Goal: Information Seeking & Learning: Learn about a topic

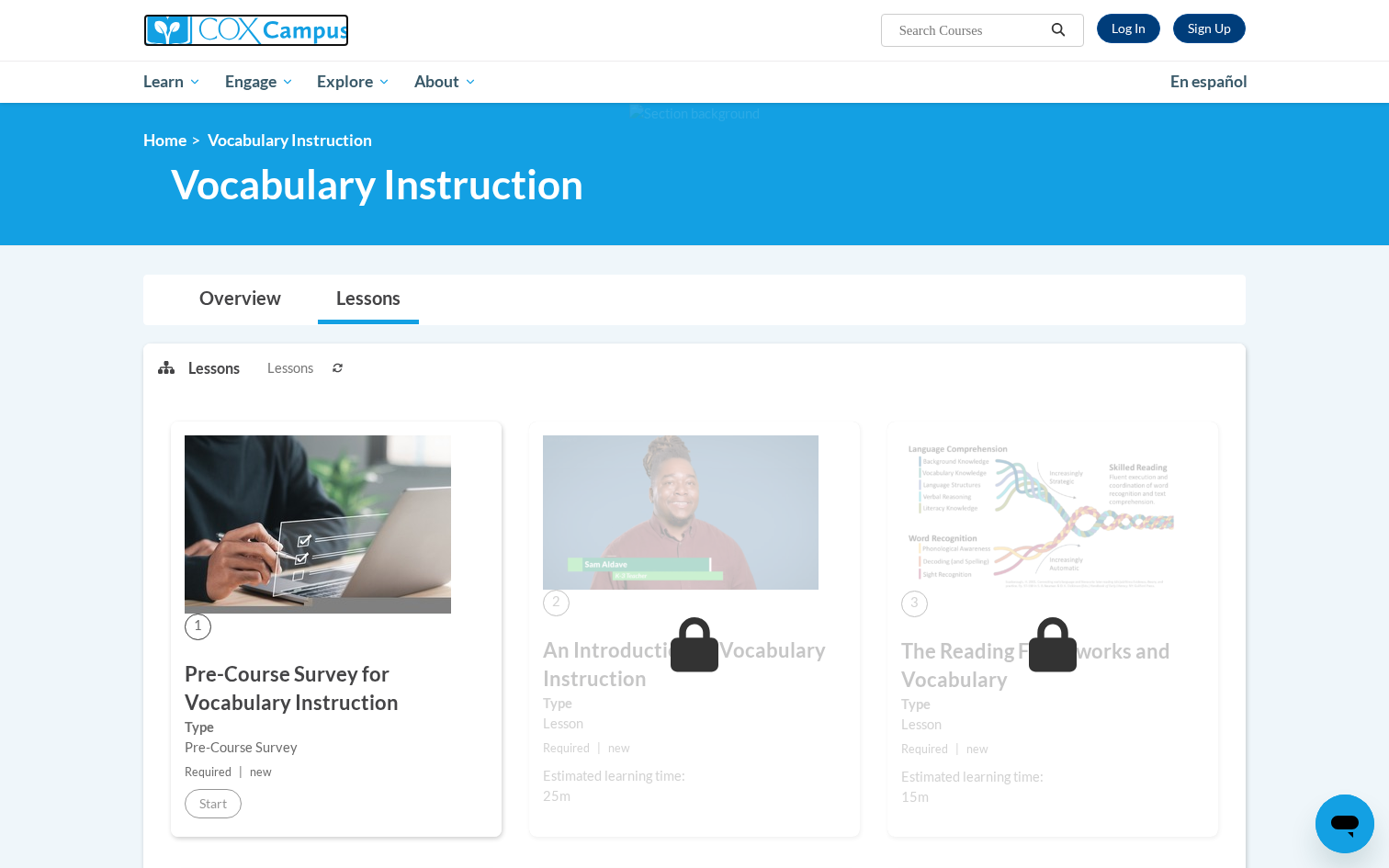
click at [291, 18] on img at bounding box center [246, 30] width 206 height 33
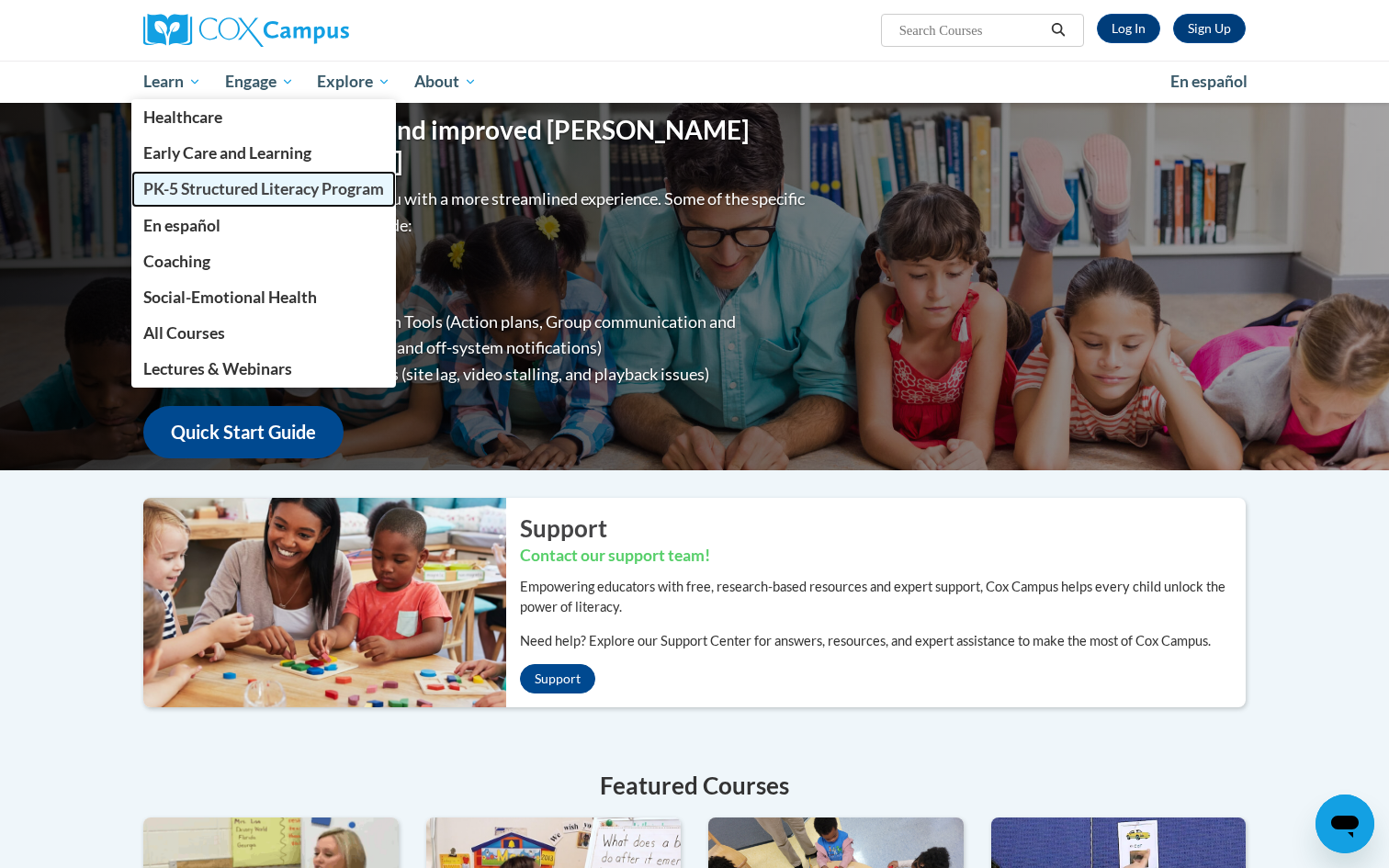
click at [202, 184] on span "PK-5 Structured Literacy Program" at bounding box center [264, 188] width 241 height 19
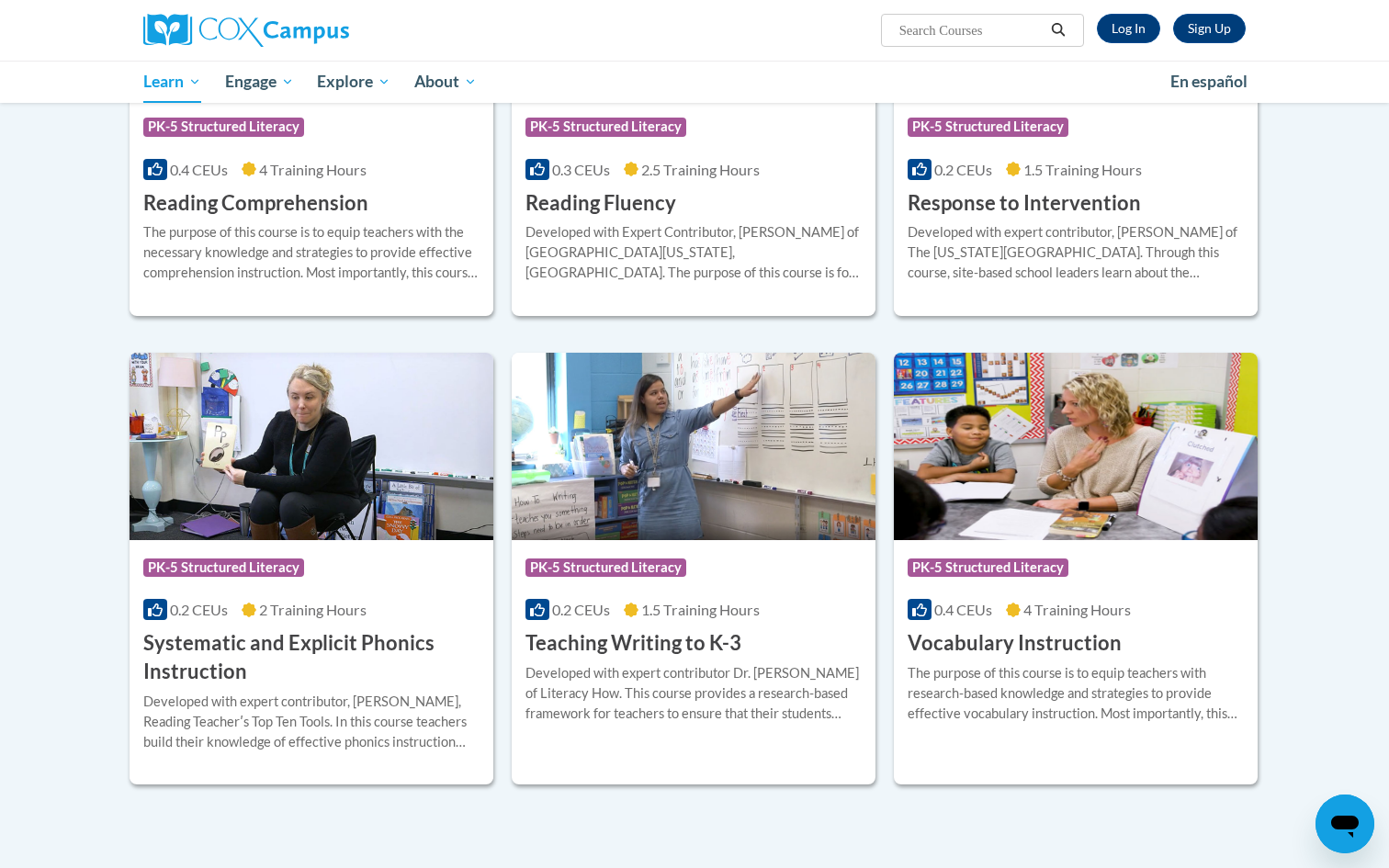
scroll to position [1743, 0]
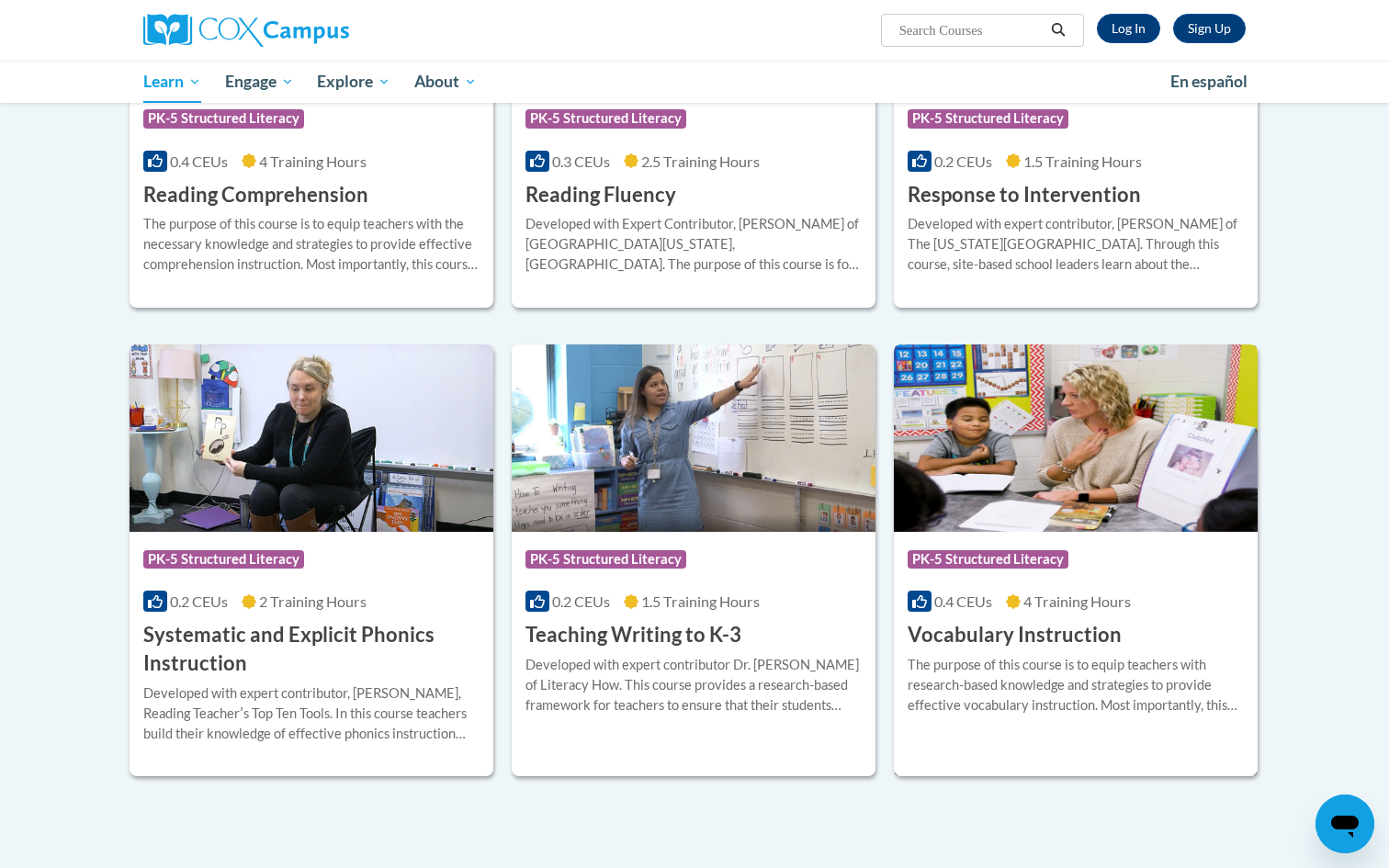
click at [966, 630] on h3 "Vocabulary Instruction" at bounding box center [1015, 636] width 214 height 29
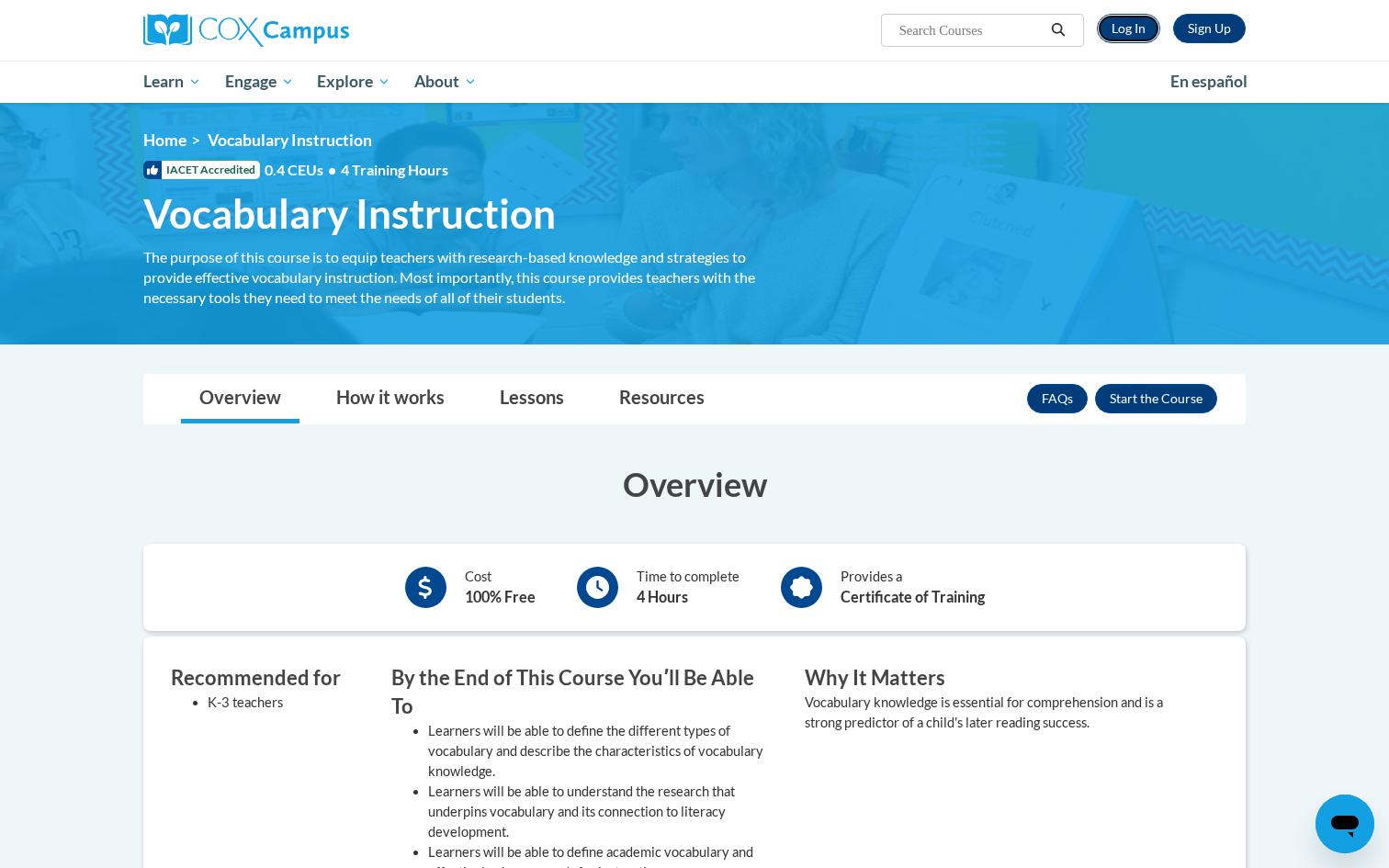
click at [1139, 30] on link "Log In" at bounding box center [1129, 28] width 63 height 30
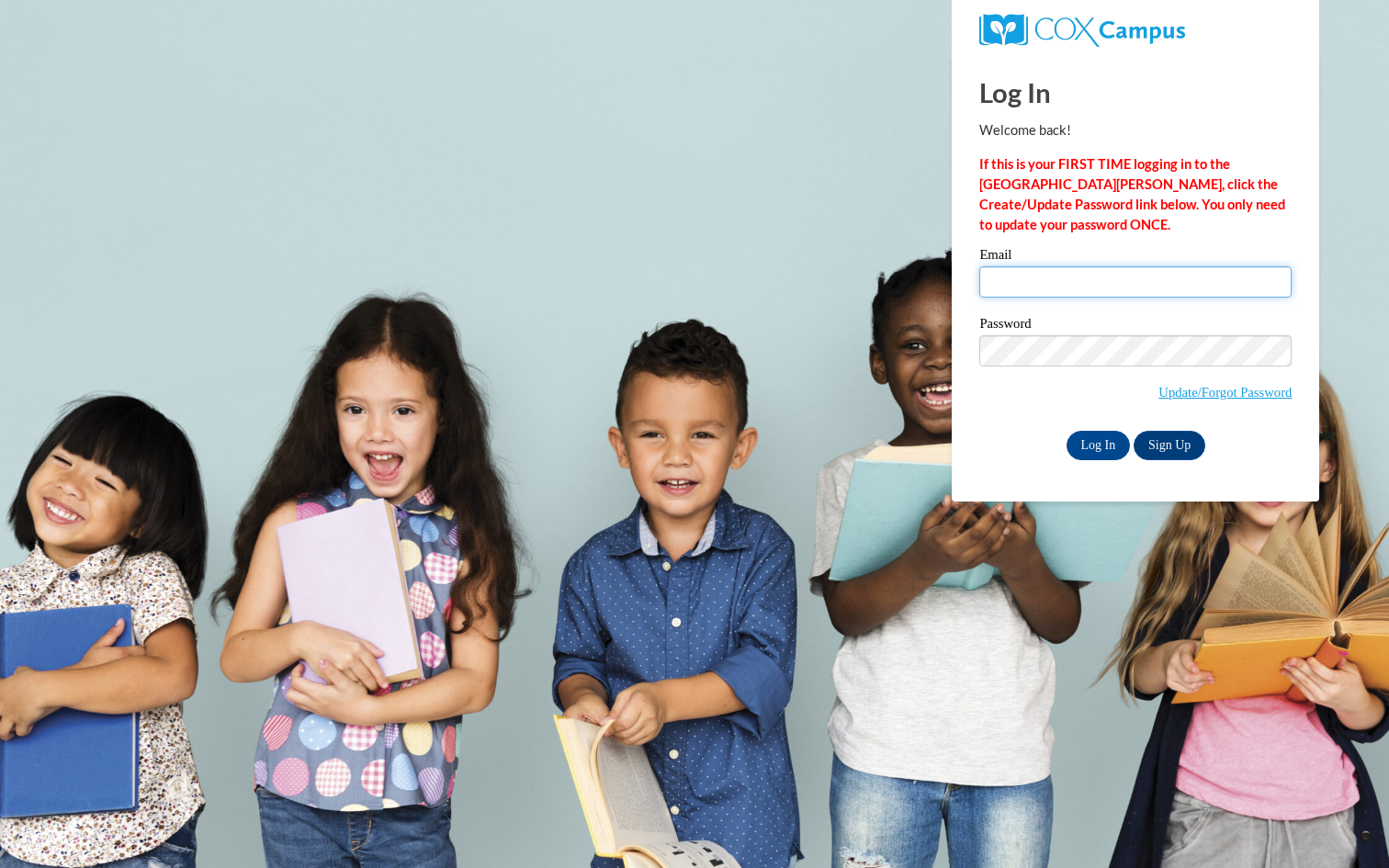
click at [1076, 282] on input "Email" at bounding box center [1136, 282] width 313 height 32
type input "mccannre@wauwatosa.k12.wi.us"
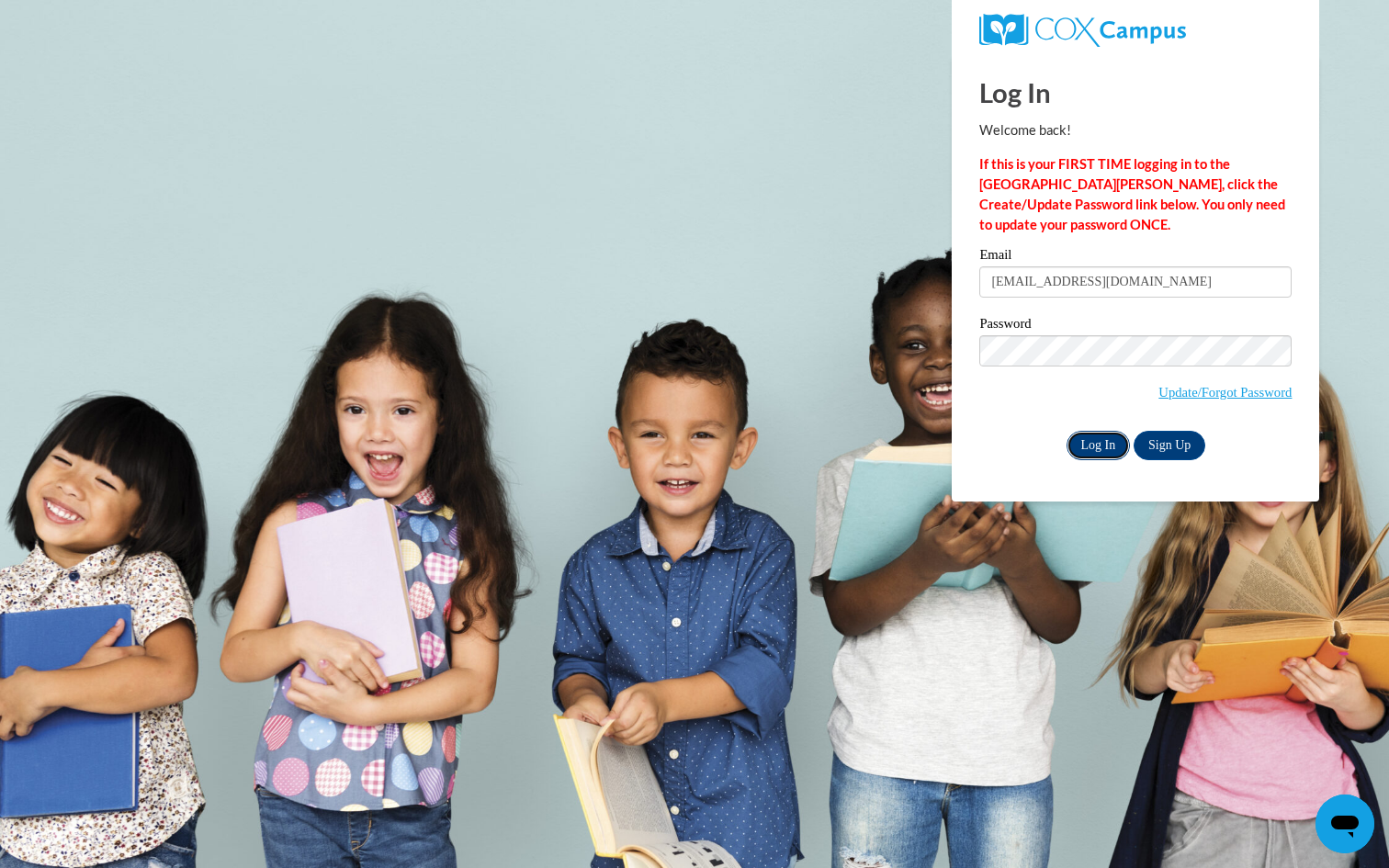
click at [1105, 445] on input "Log In" at bounding box center [1098, 445] width 64 height 30
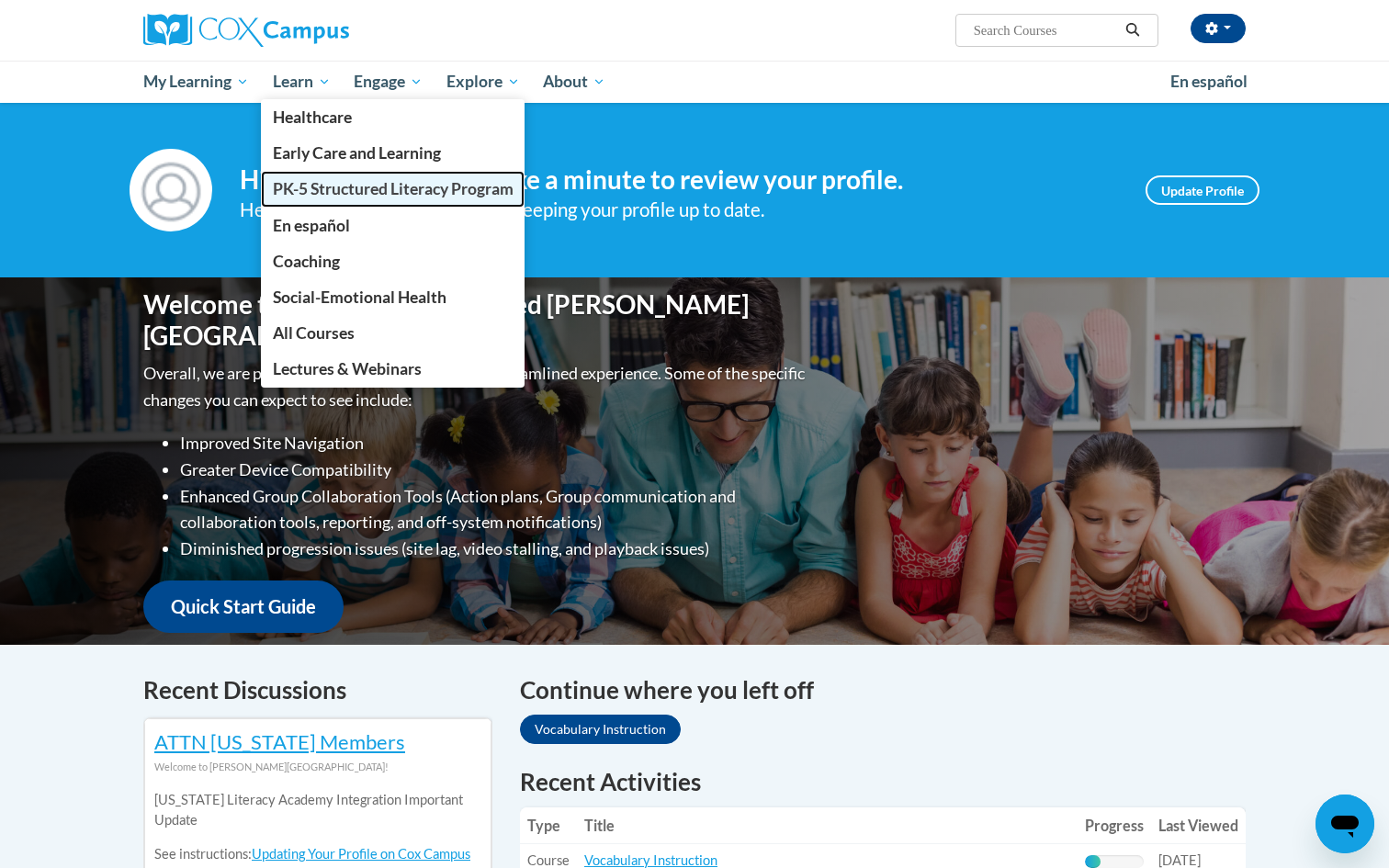
click at [307, 181] on span "PK-5 Structured Literacy Program" at bounding box center [393, 188] width 241 height 19
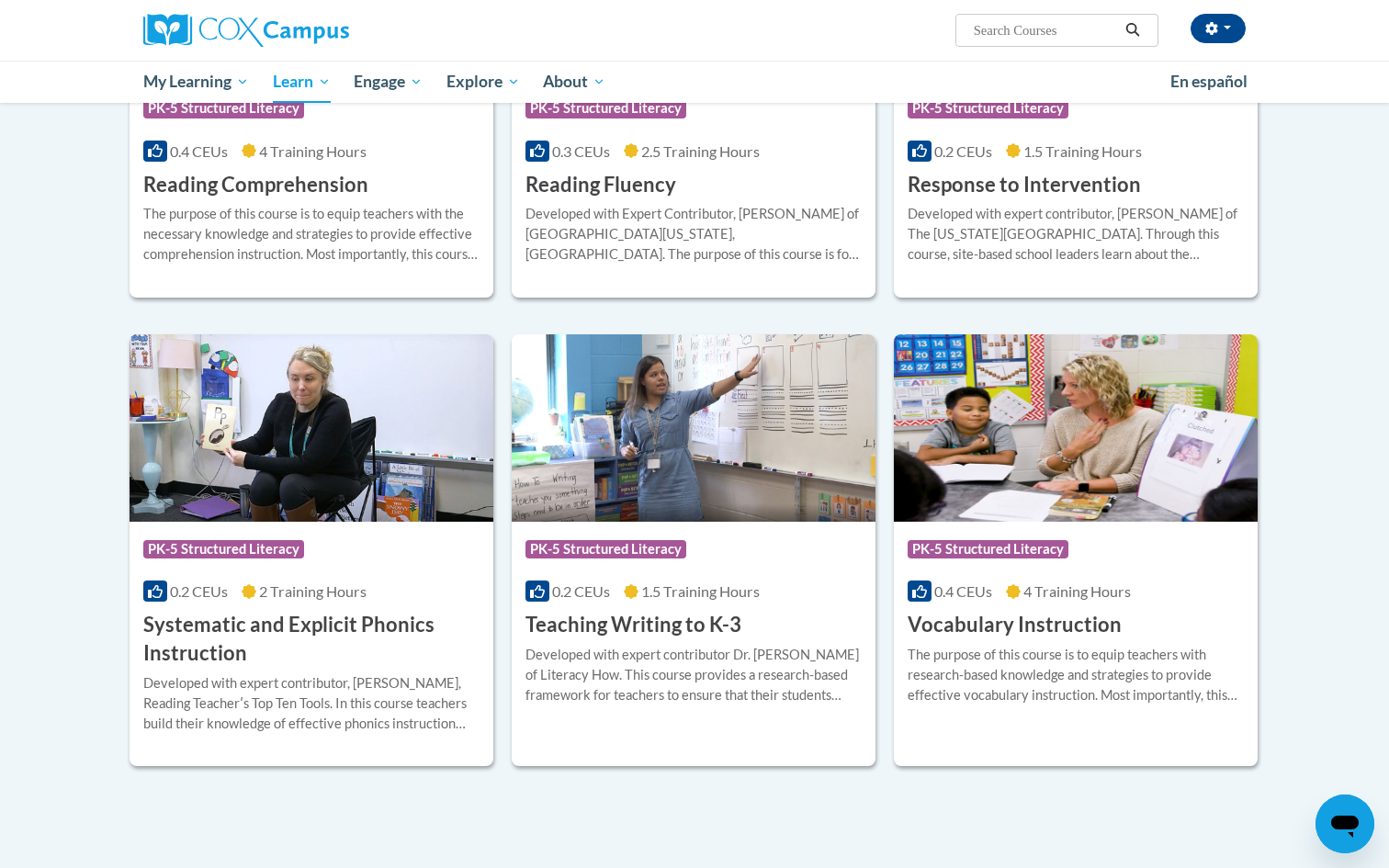
scroll to position [1761, 0]
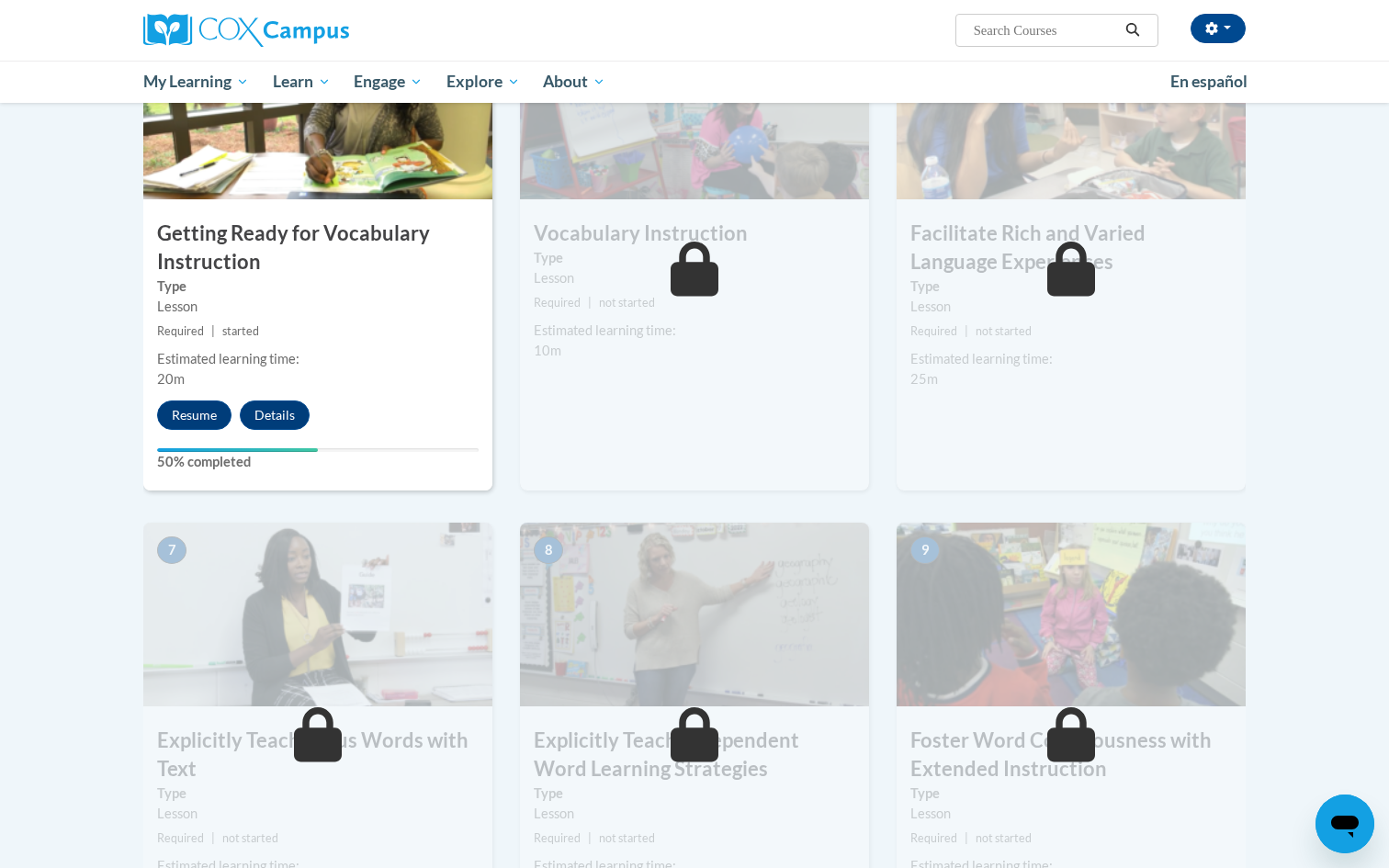
scroll to position [965, 0]
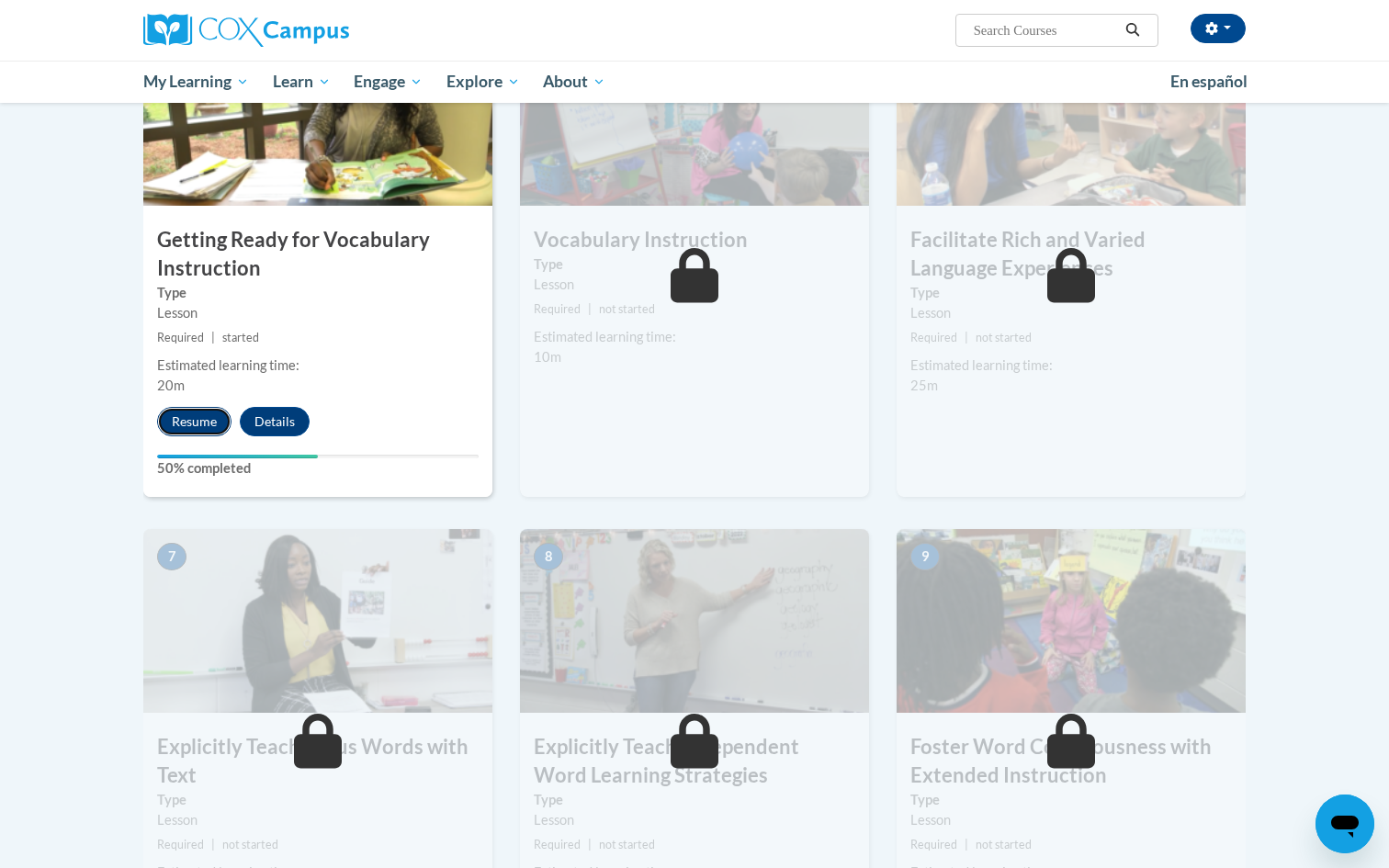
click at [190, 410] on button "Resume" at bounding box center [194, 422] width 75 height 30
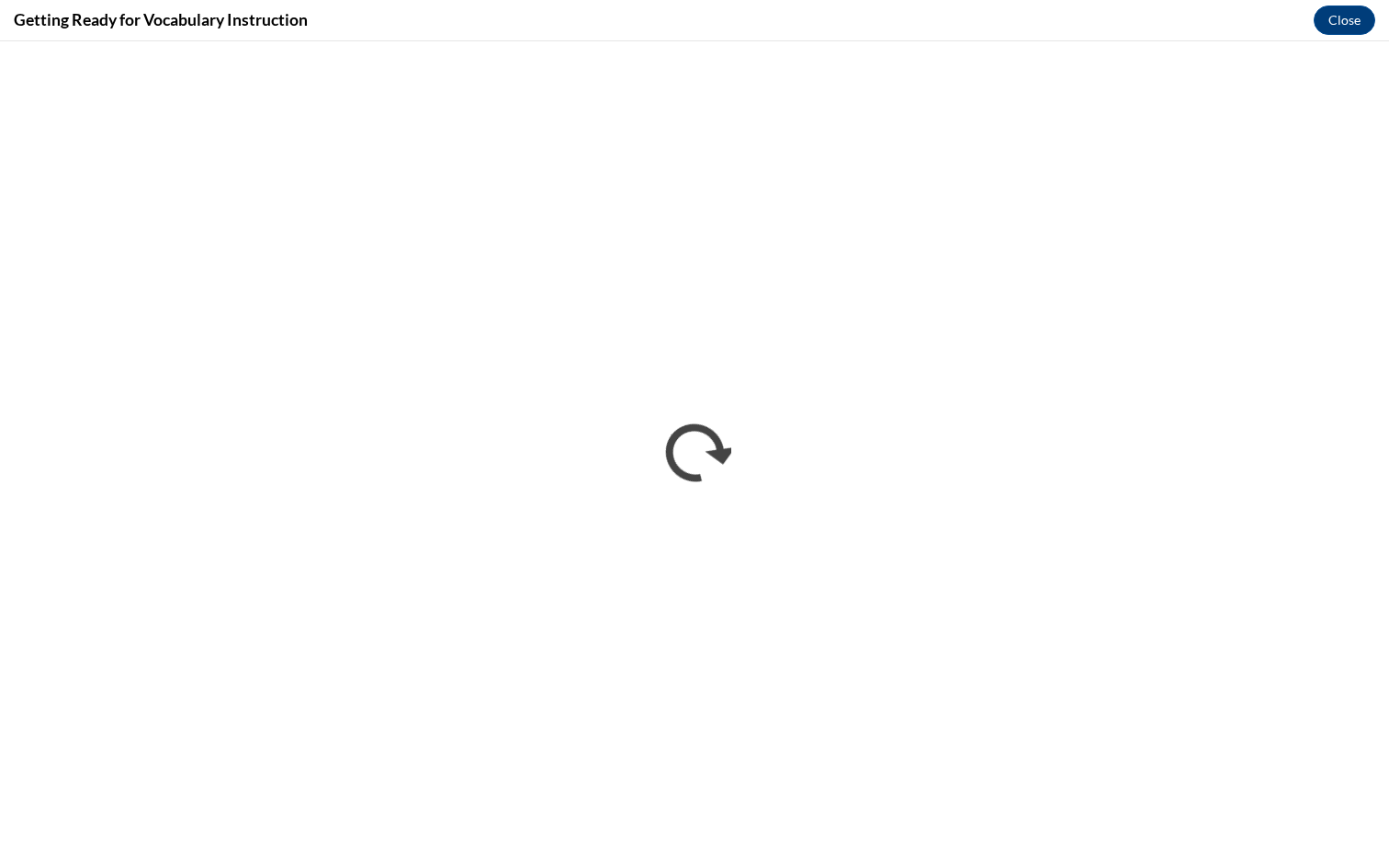
scroll to position [0, 0]
click at [1343, 26] on button "Close" at bounding box center [1345, 20] width 61 height 30
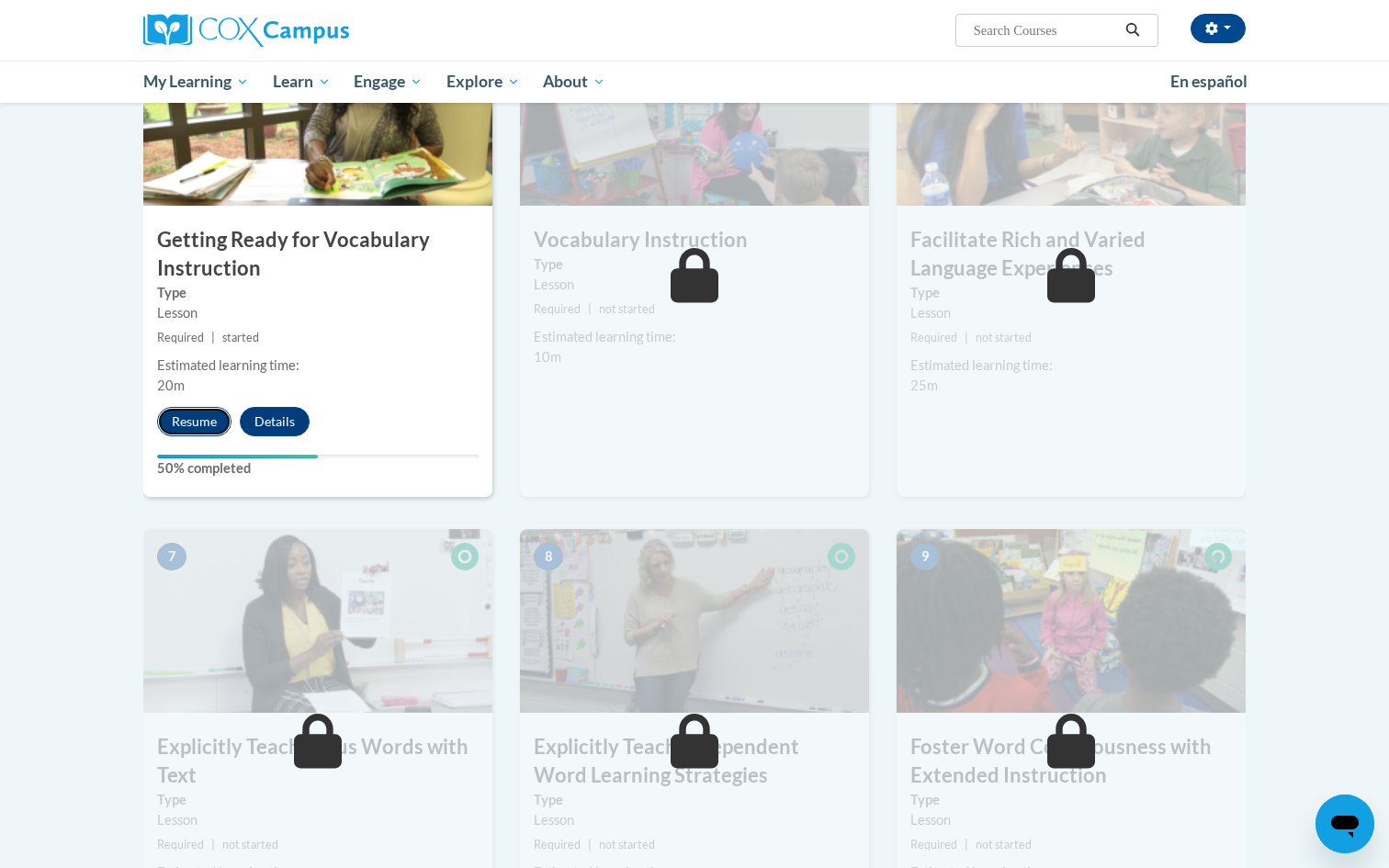
click at [195, 430] on button "Resume" at bounding box center [194, 422] width 75 height 30
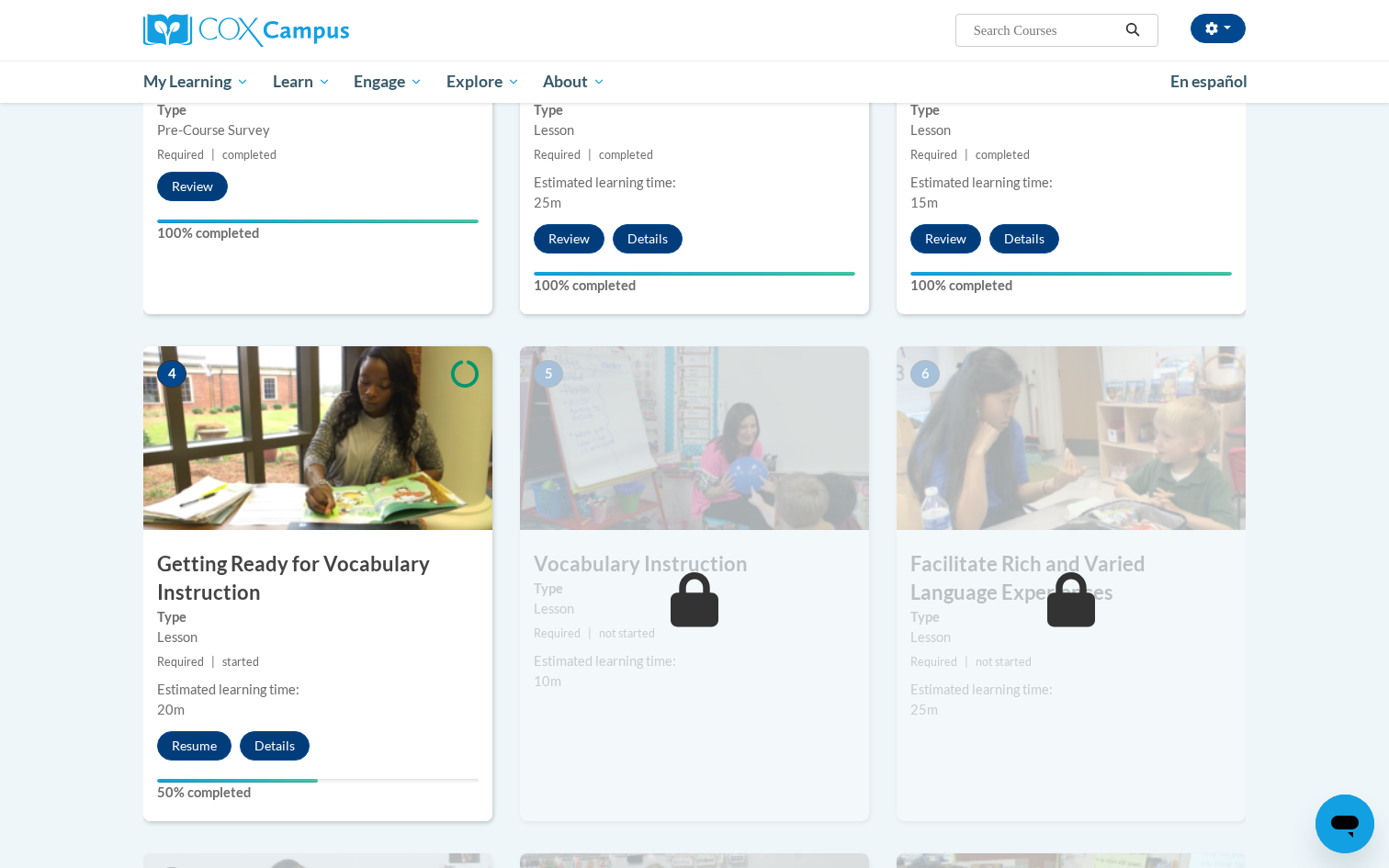
scroll to position [644, 0]
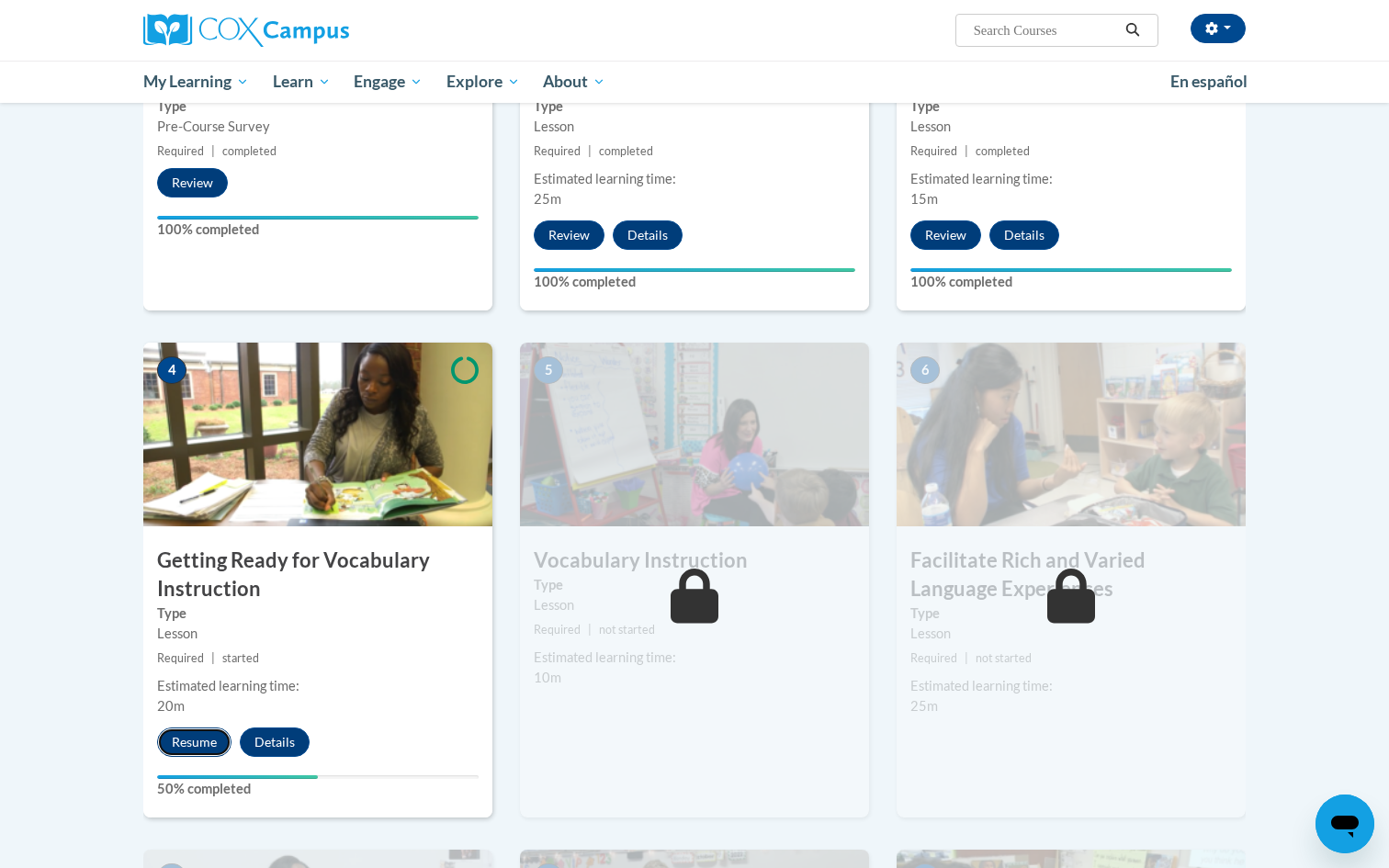
click at [192, 728] on button "Resume" at bounding box center [194, 742] width 75 height 30
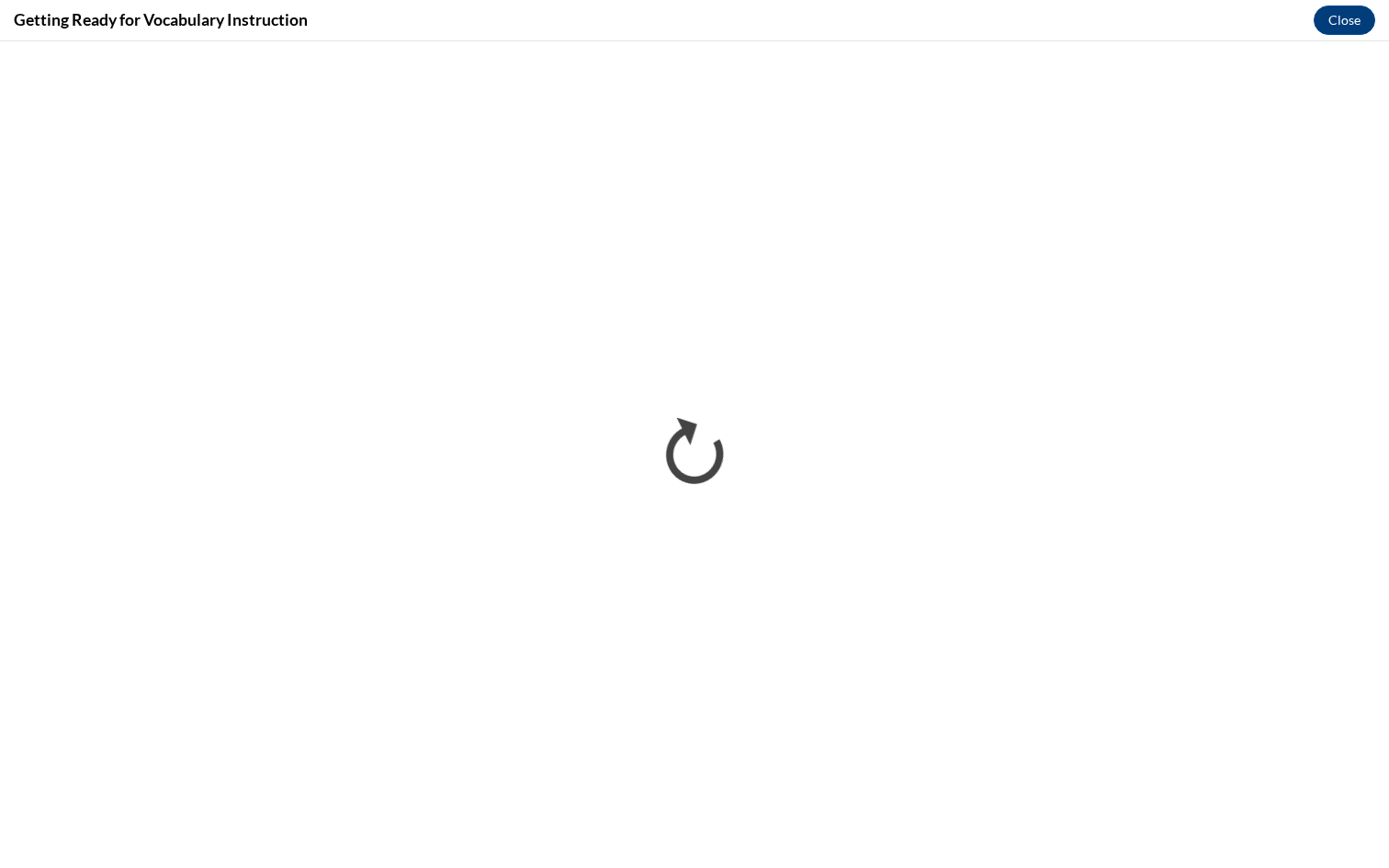
scroll to position [0, 0]
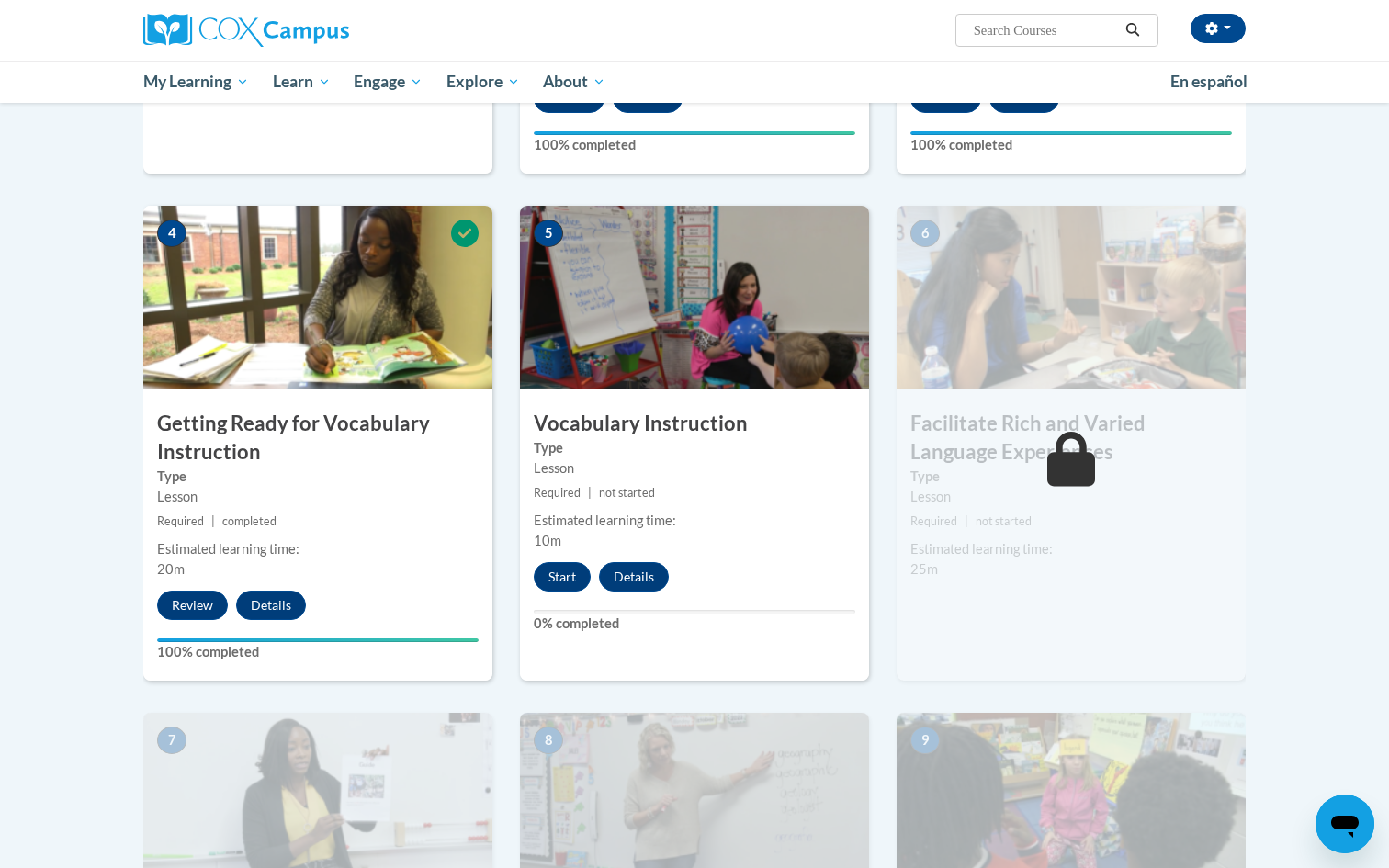
scroll to position [809, 0]
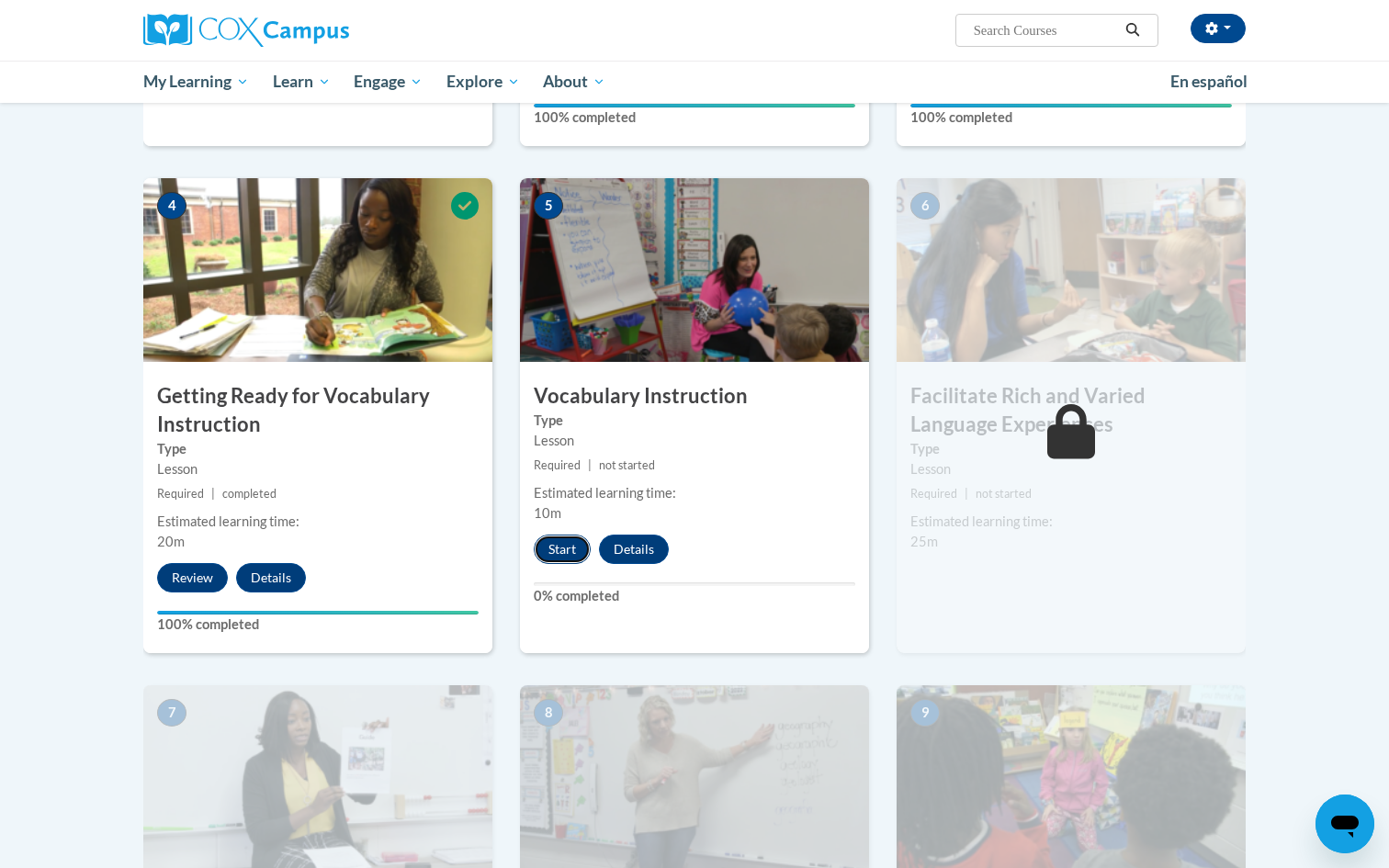
click at [552, 543] on button "Start" at bounding box center [562, 549] width 57 height 30
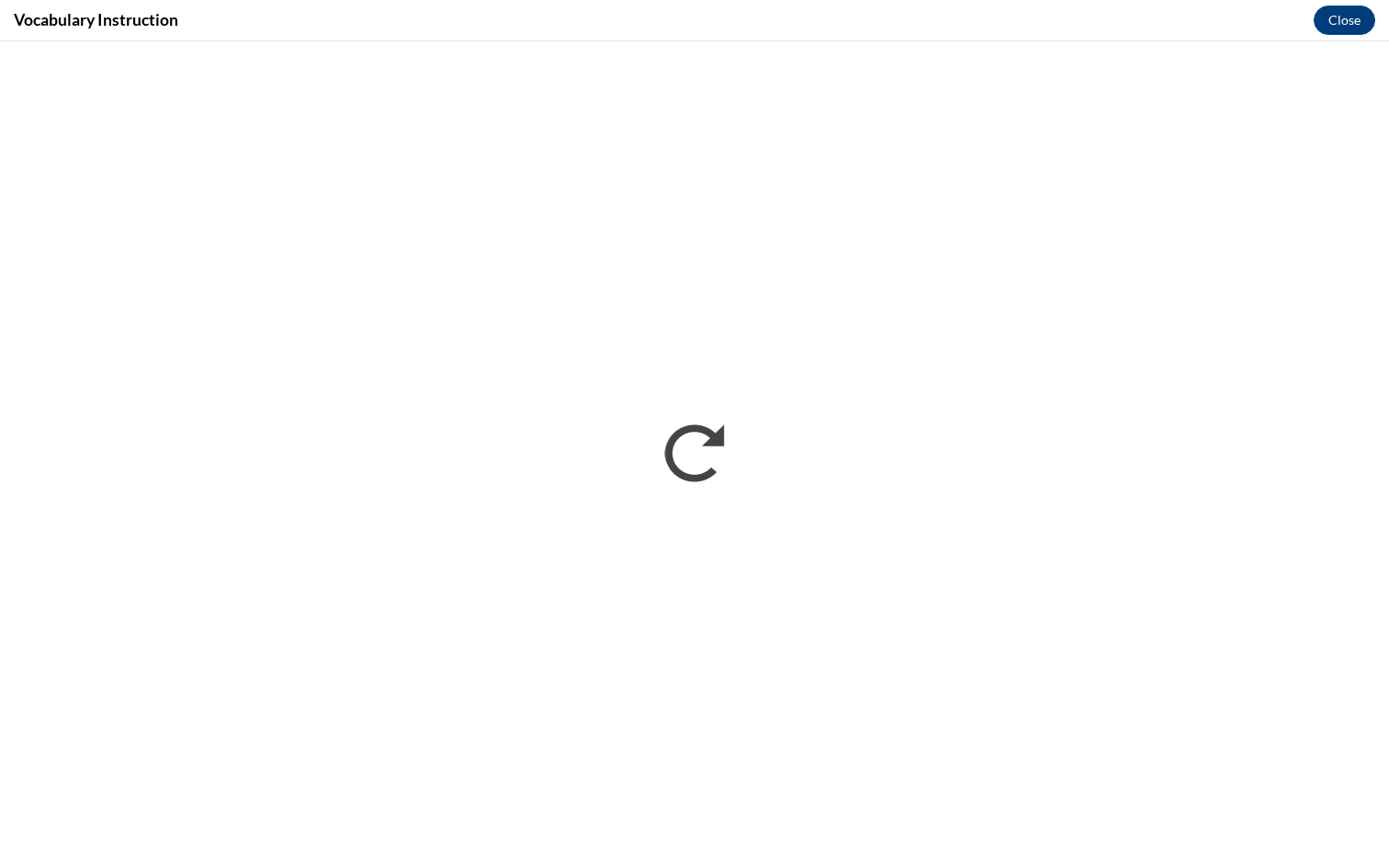
scroll to position [0, 0]
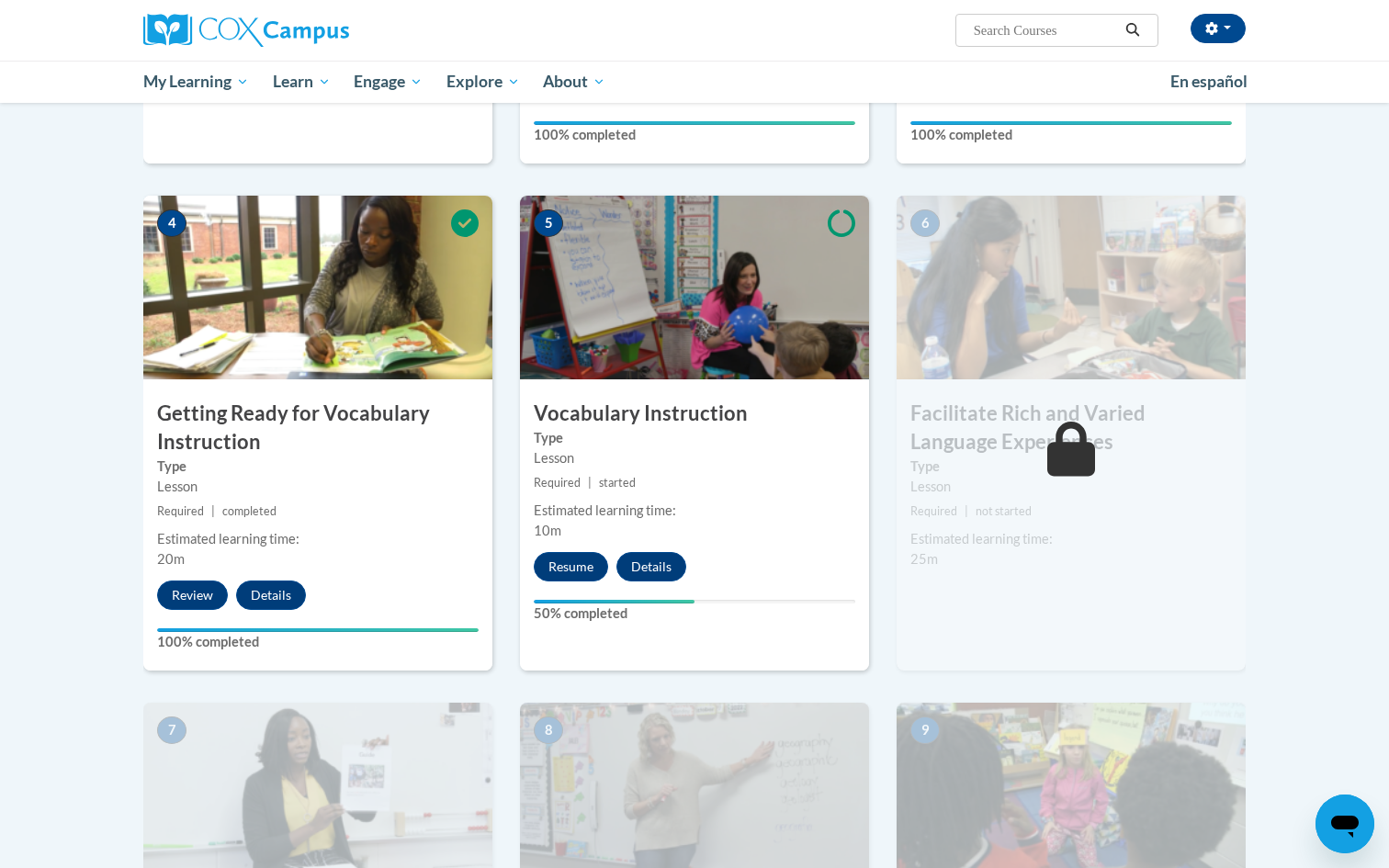
scroll to position [721, 0]
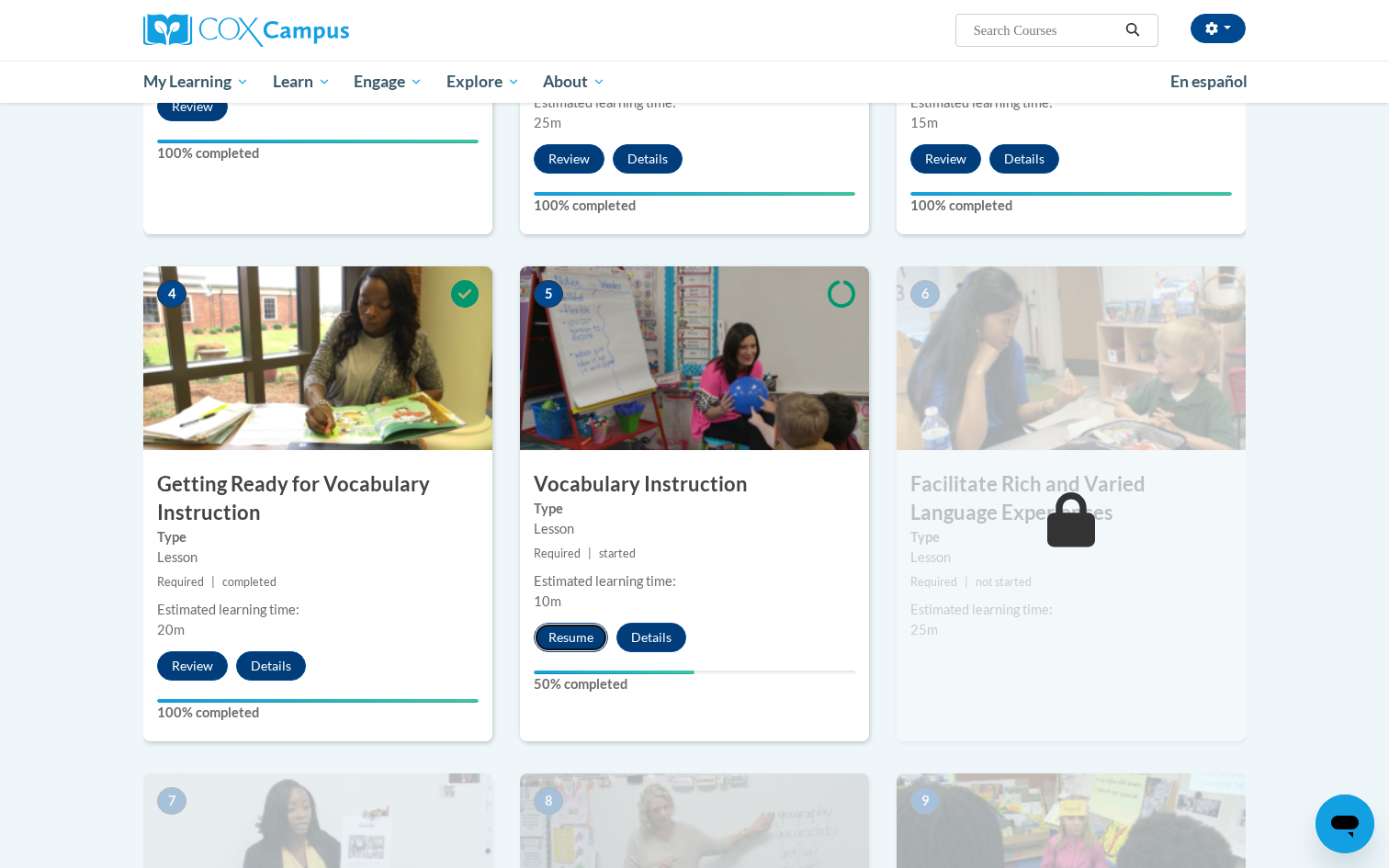
click at [581, 628] on button "Resume" at bounding box center [571, 638] width 75 height 30
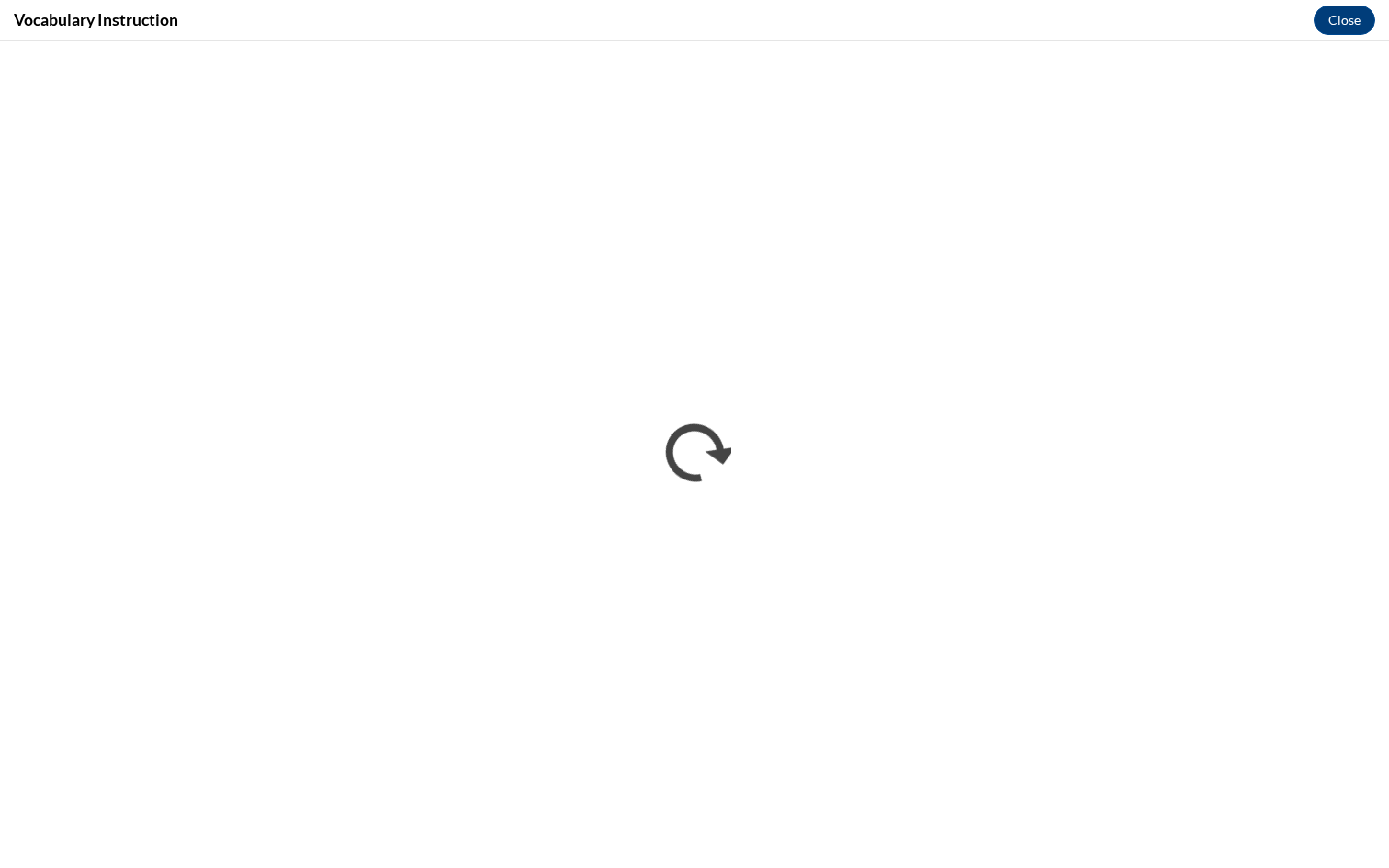
scroll to position [0, 0]
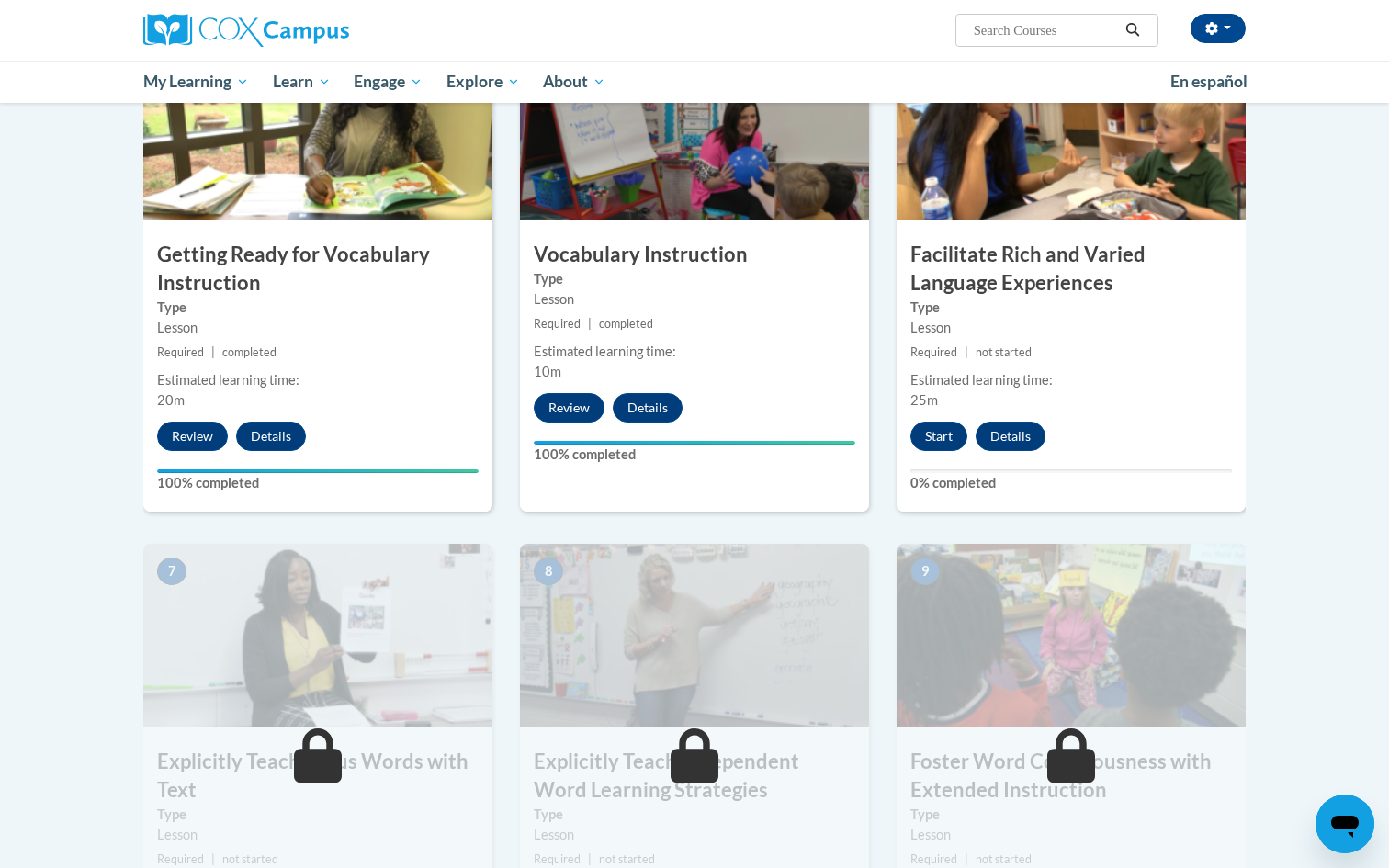
scroll to position [943, 0]
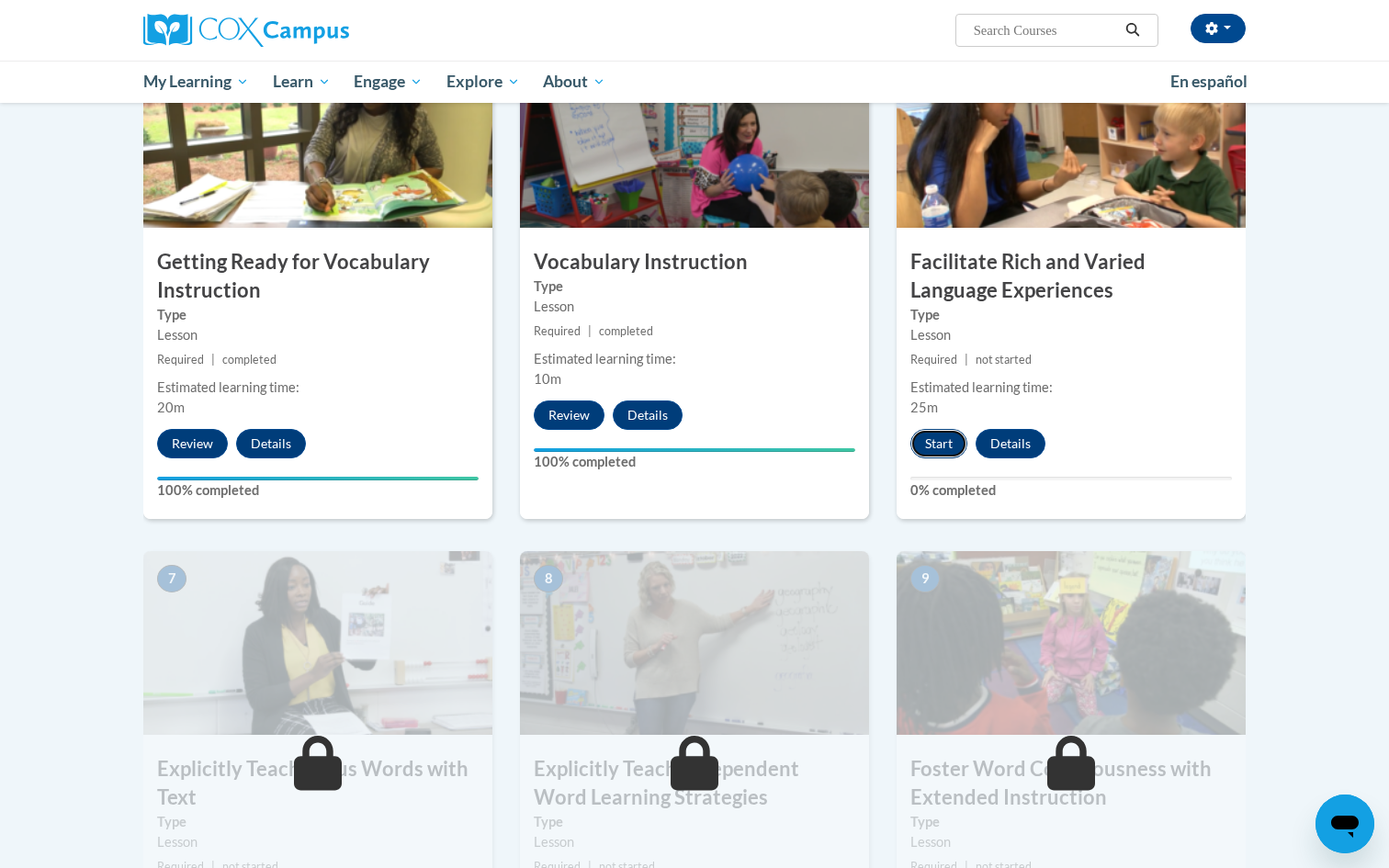
click at [932, 455] on button "Start" at bounding box center [940, 444] width 57 height 30
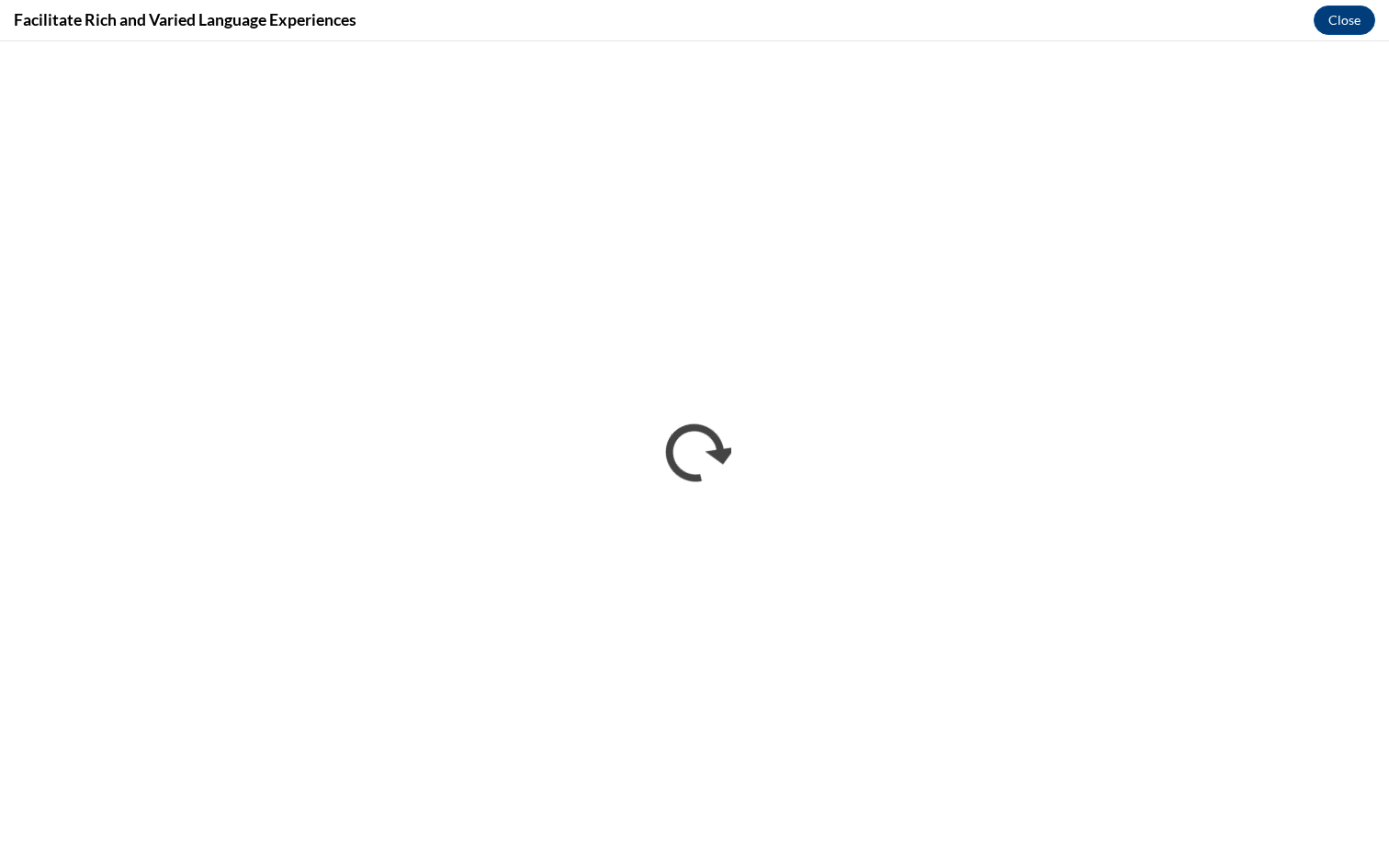
scroll to position [0, 0]
click at [1345, 11] on button "Close" at bounding box center [1345, 20] width 61 height 30
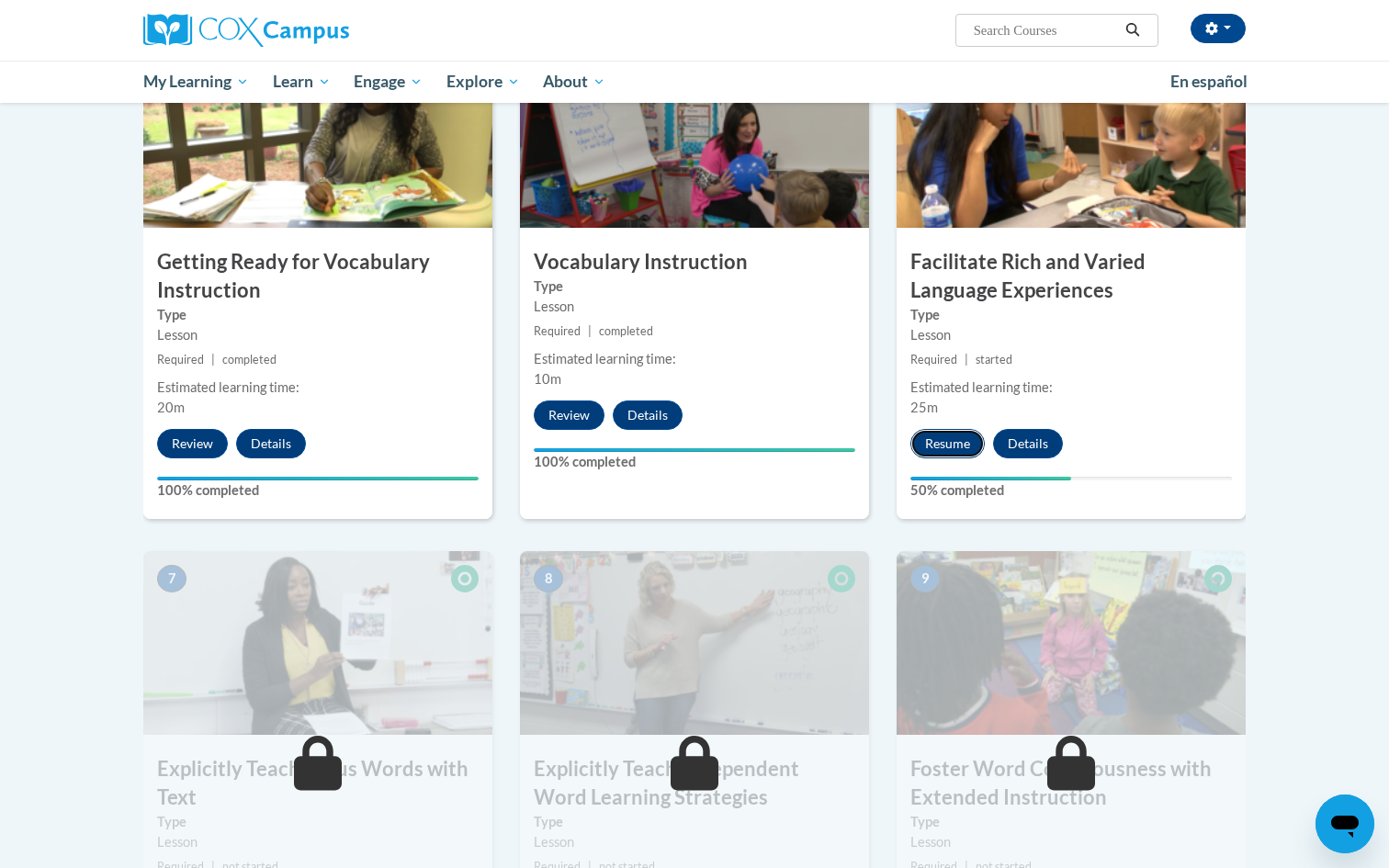
click at [948, 437] on button "Resume" at bounding box center [948, 444] width 75 height 30
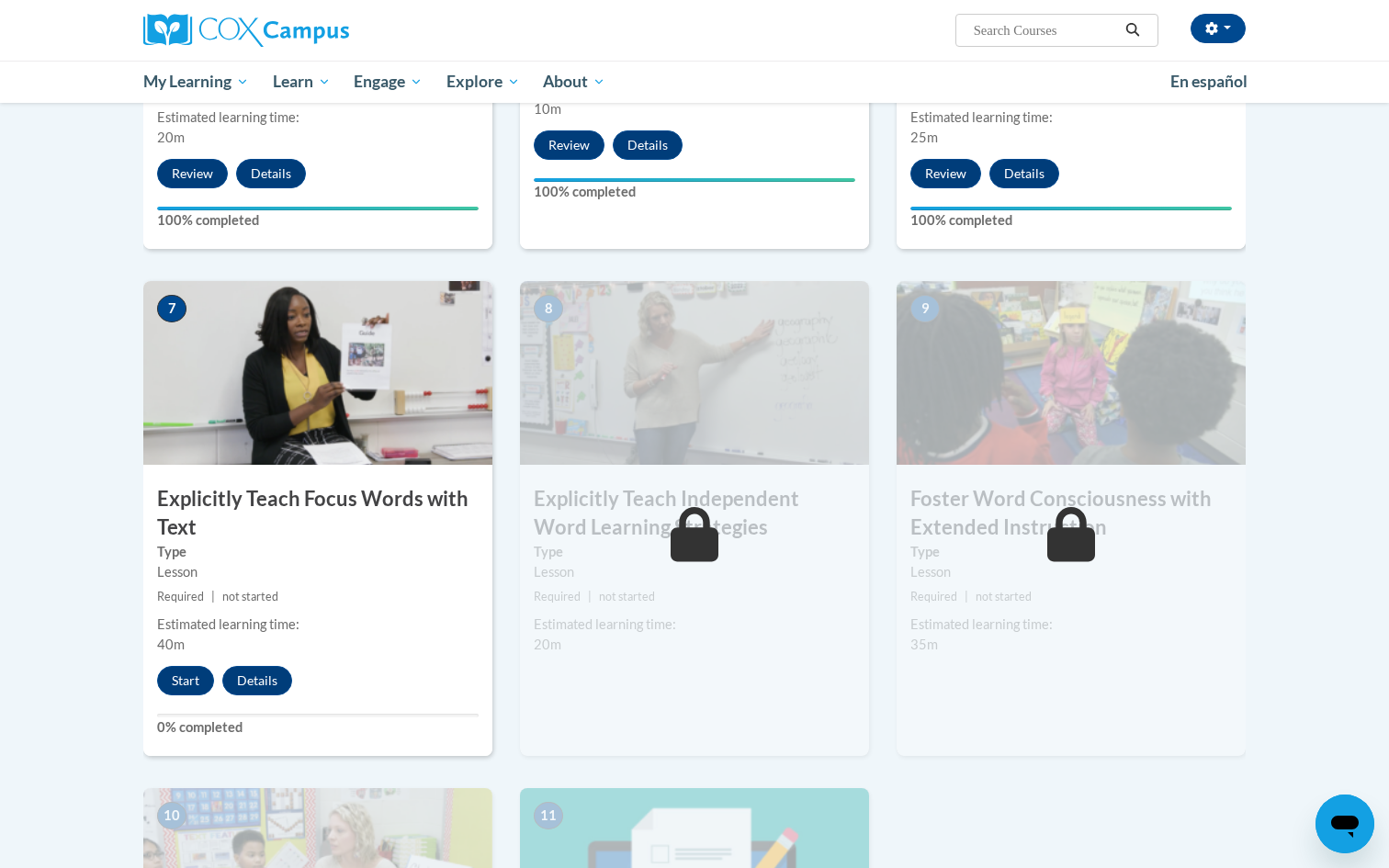
scroll to position [1230, 0]
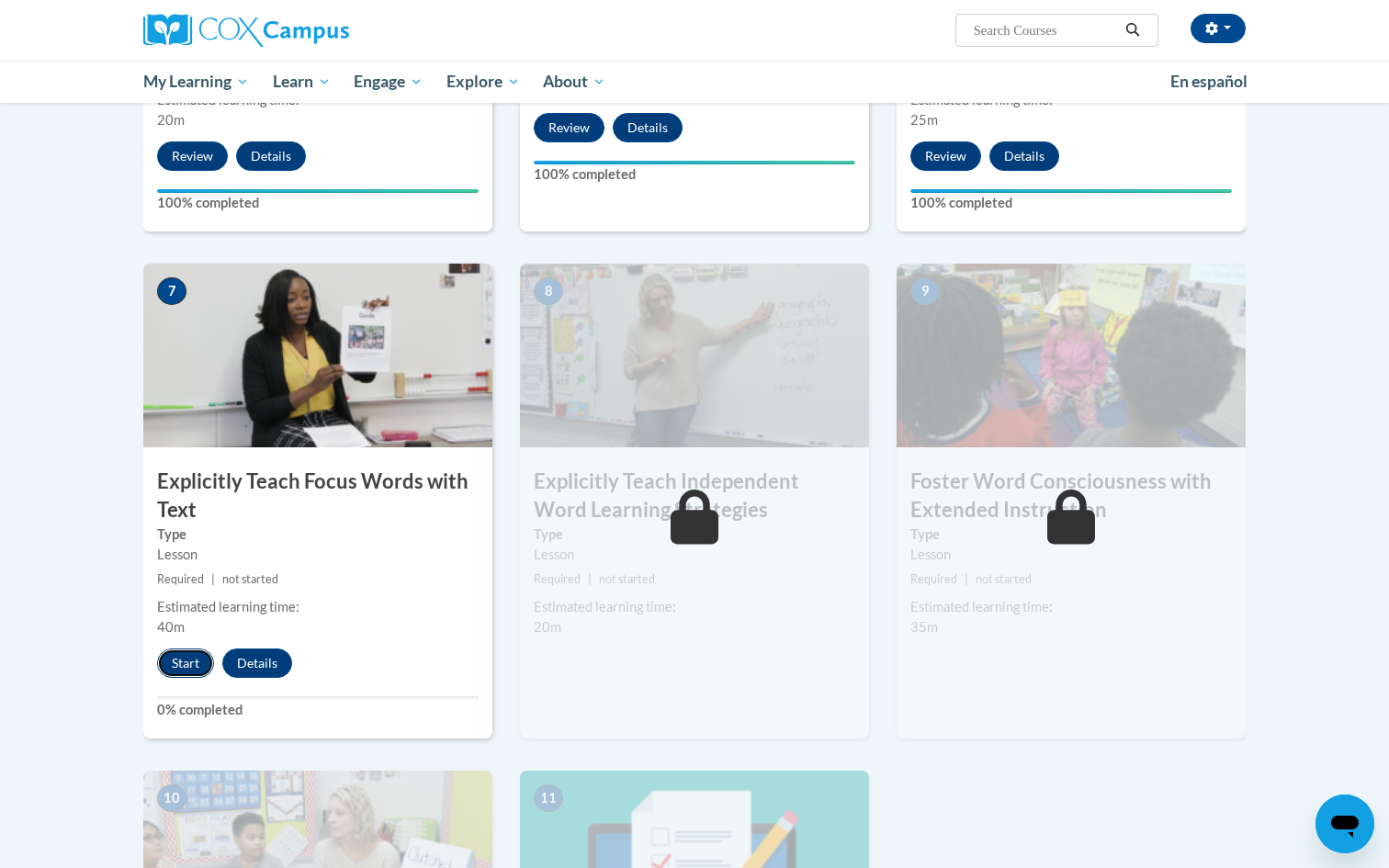
click at [177, 667] on button "Start" at bounding box center [185, 663] width 57 height 30
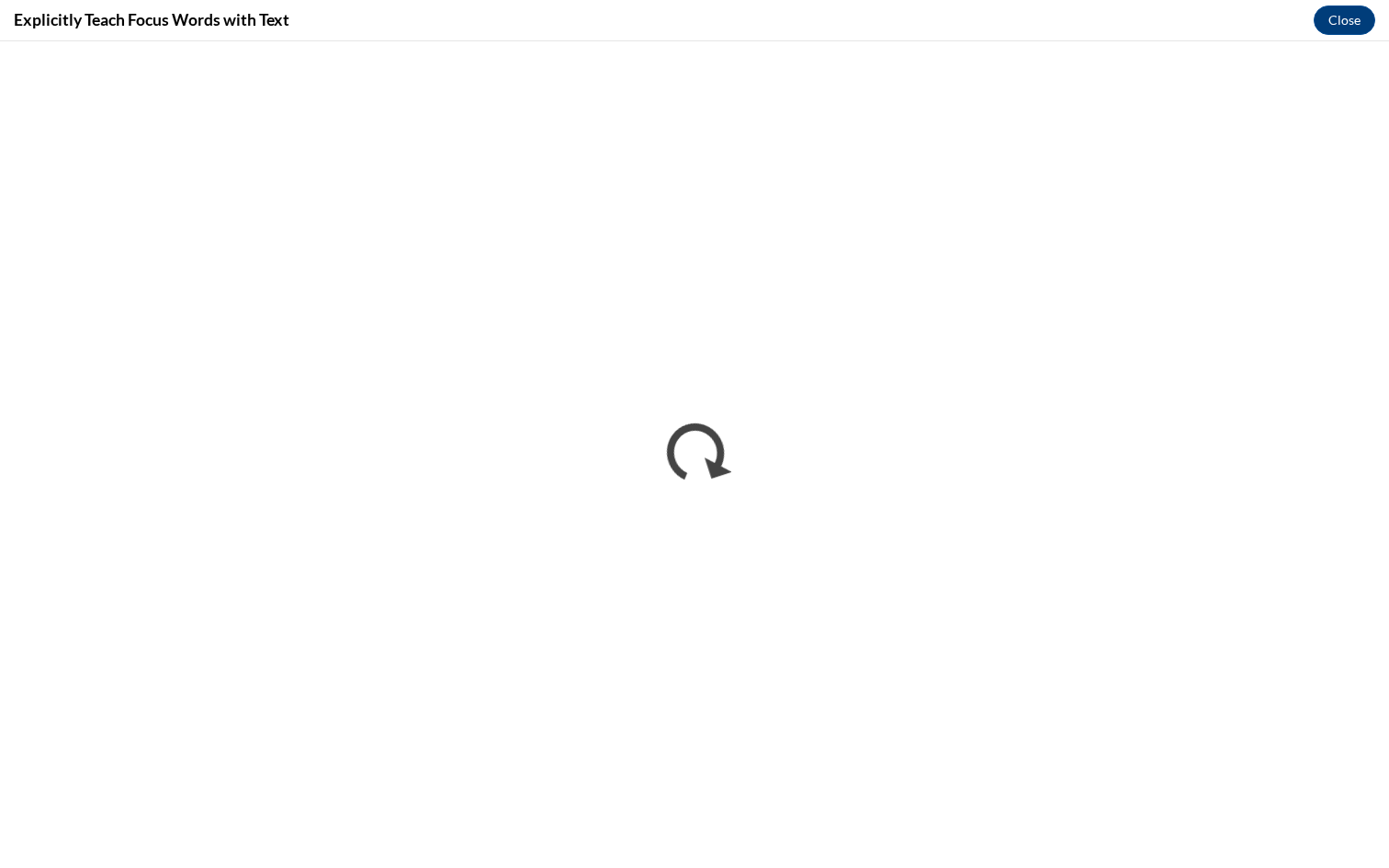
scroll to position [0, 0]
